Goal: Task Accomplishment & Management: Manage account settings

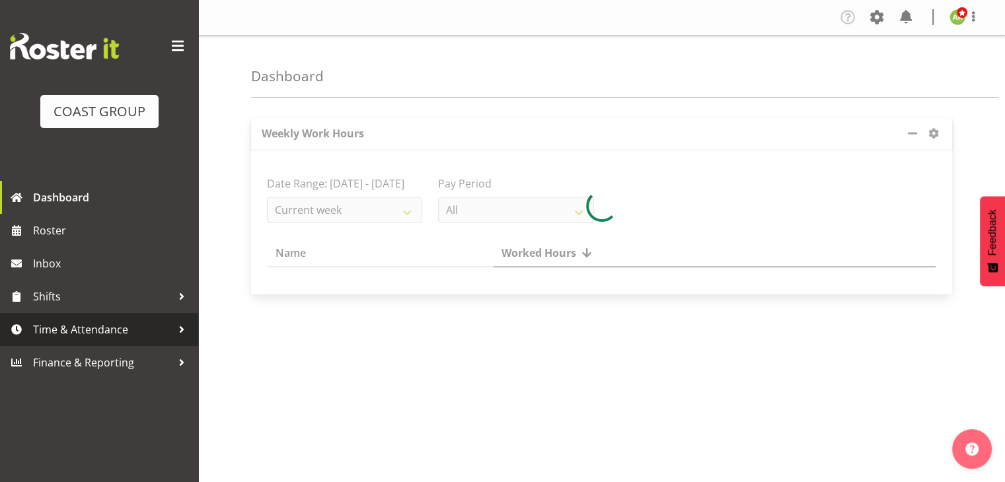
click at [102, 334] on span "Time & Attendance" at bounding box center [102, 330] width 139 height 20
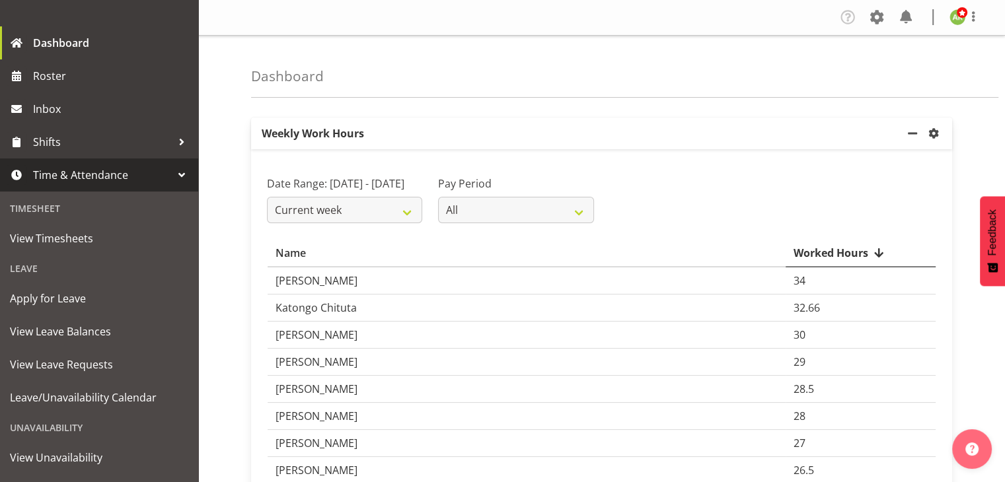
scroll to position [155, 0]
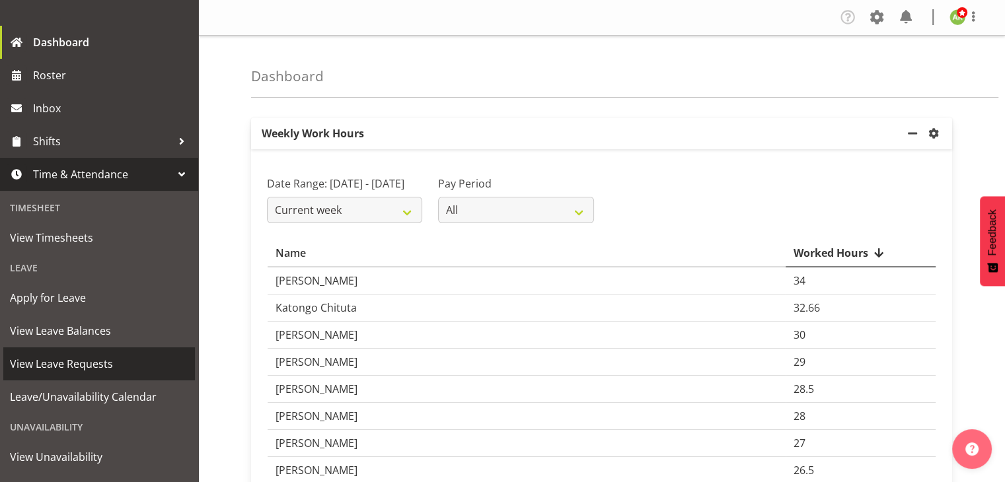
click at [104, 370] on span "View Leave Requests" at bounding box center [99, 364] width 178 height 20
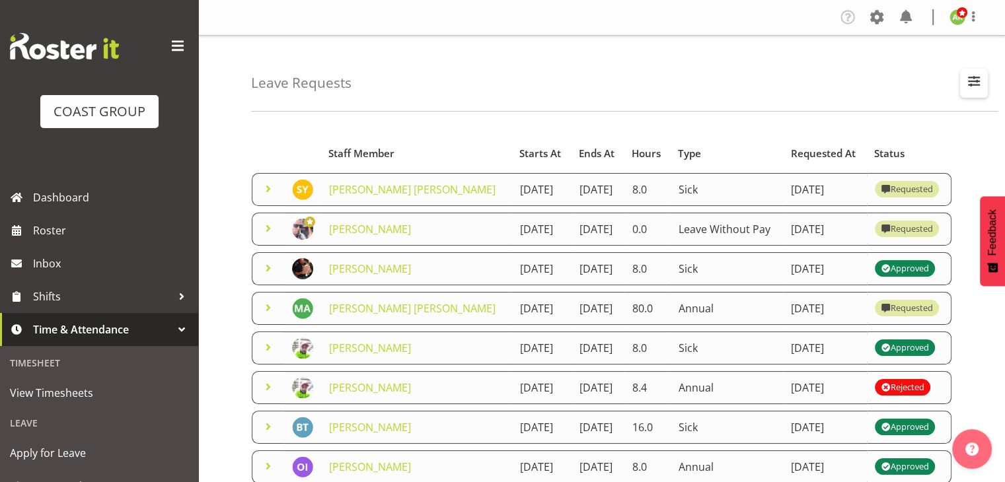
click at [979, 78] on span "button" at bounding box center [974, 81] width 17 height 17
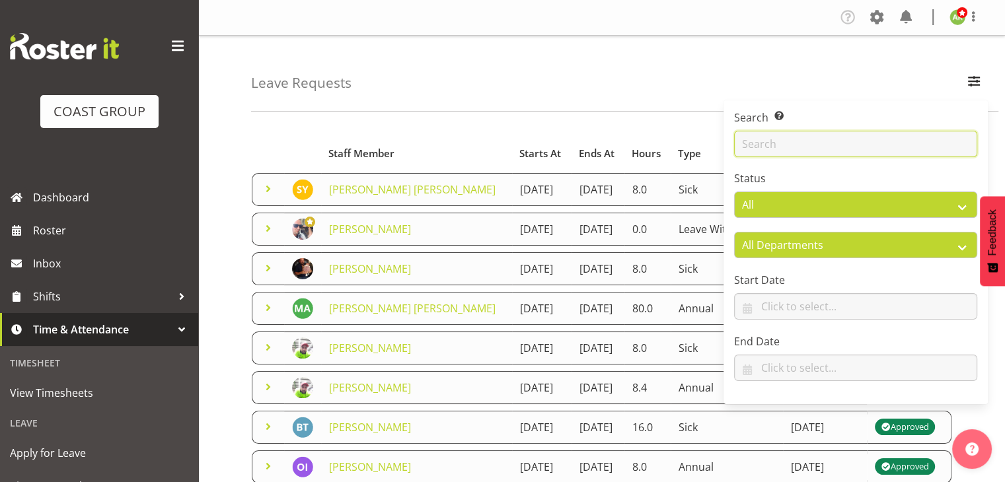
click at [863, 140] on input "text" at bounding box center [855, 144] width 243 height 26
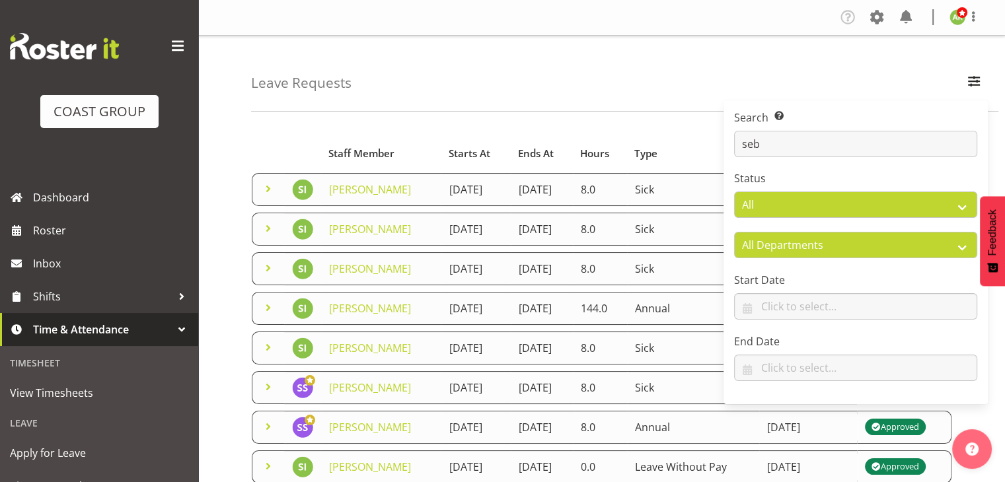
click at [263, 307] on span at bounding box center [268, 308] width 16 height 16
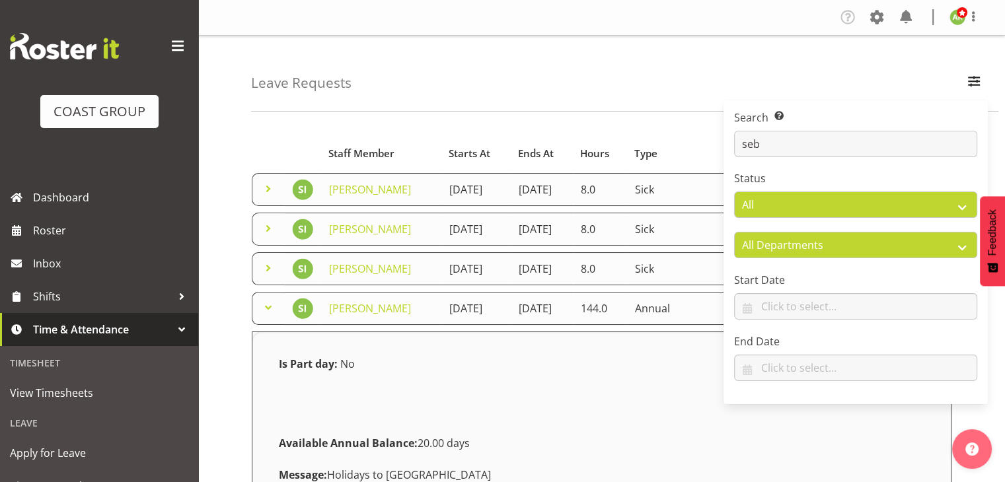
click at [647, 62] on div "Leave Requests Search Search for a particular employee seb Status All Approved …" at bounding box center [624, 74] width 747 height 76
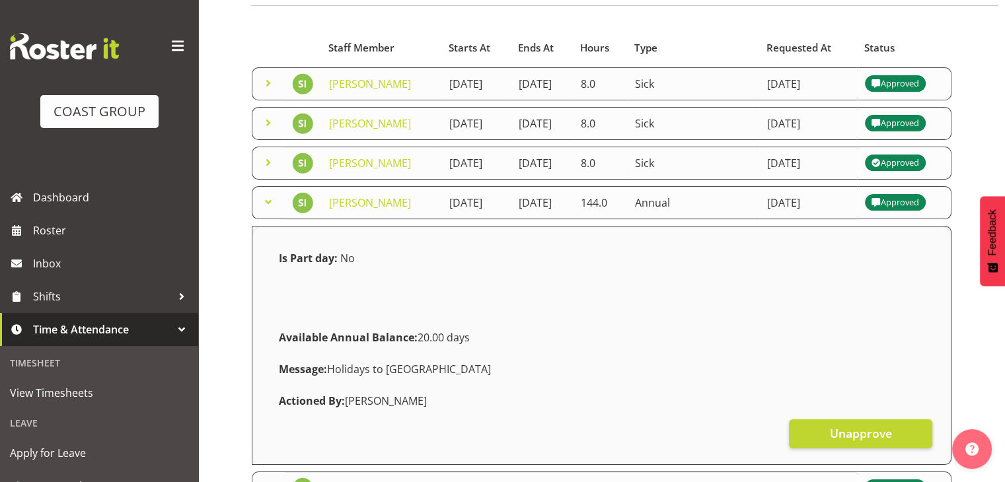
scroll to position [132, 0]
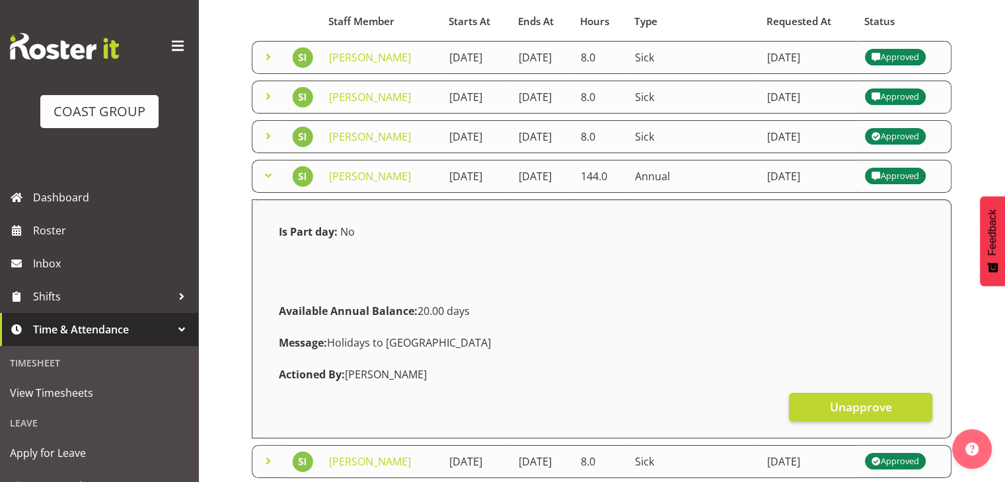
click at [659, 245] on div "Is Part day: No Available Annual Balance: 20.00 days Message: Holidays to [GEOG…" at bounding box center [602, 303] width 662 height 174
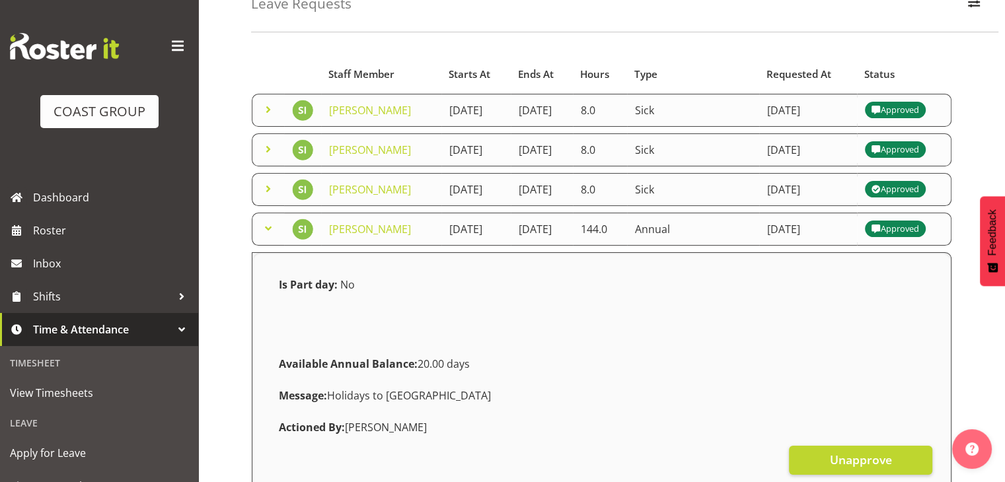
scroll to position [0, 0]
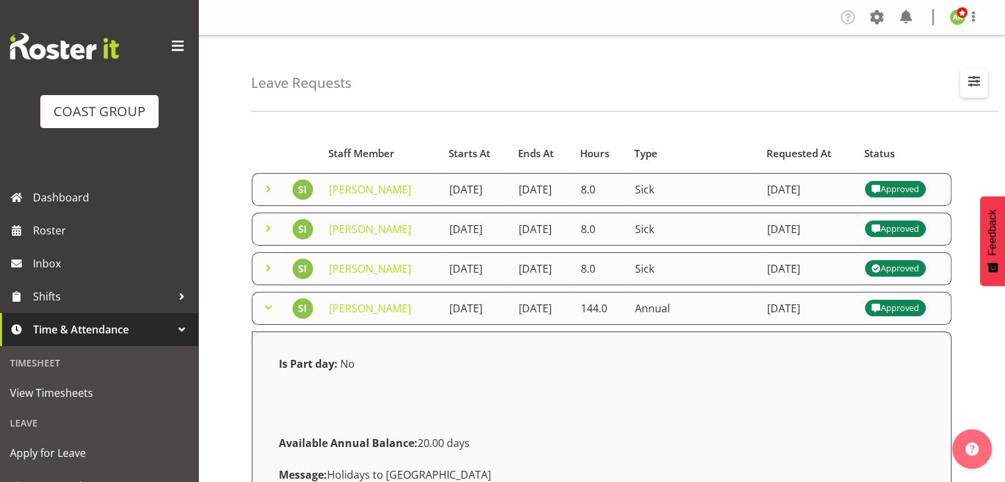
click at [972, 80] on span "button" at bounding box center [974, 81] width 17 height 17
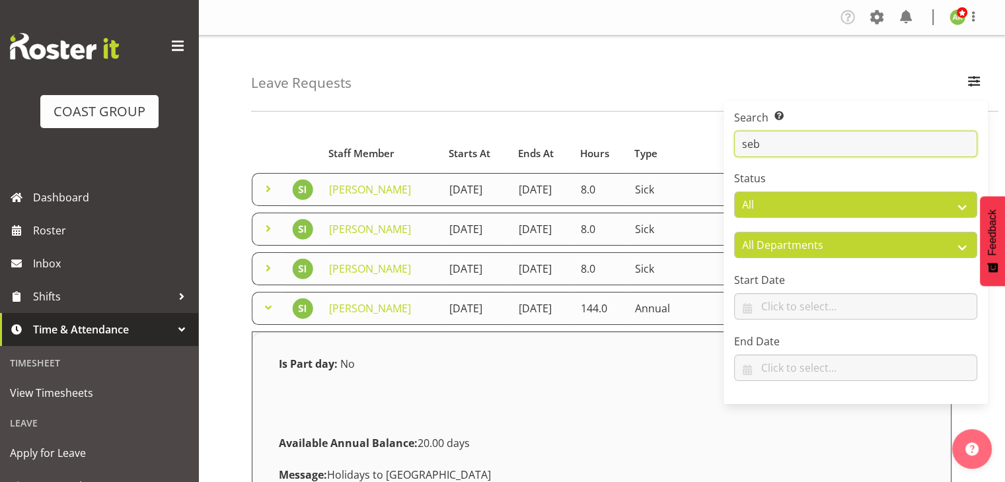
click at [833, 157] on input "seb" at bounding box center [855, 144] width 243 height 26
type input "s"
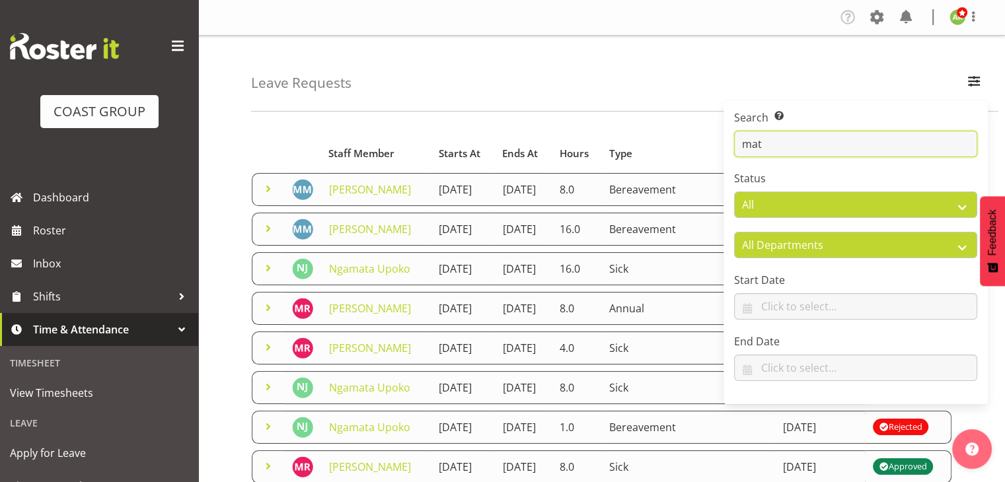
type input "[PERSON_NAME]"
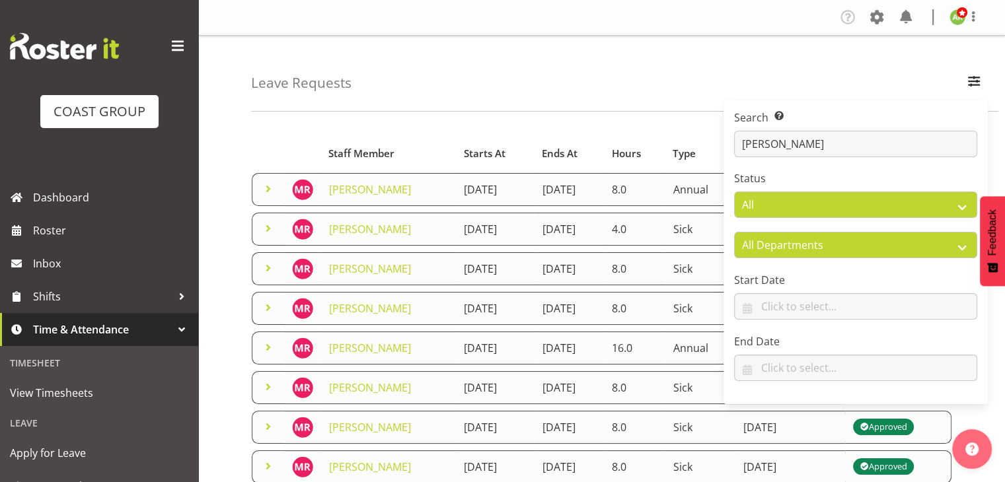
click at [606, 128] on div "Starts At Type Requested At Status Staff Member Starts At Ends At Hours Type Re…" at bounding box center [628, 471] width 754 height 699
